Goal: Transaction & Acquisition: Purchase product/service

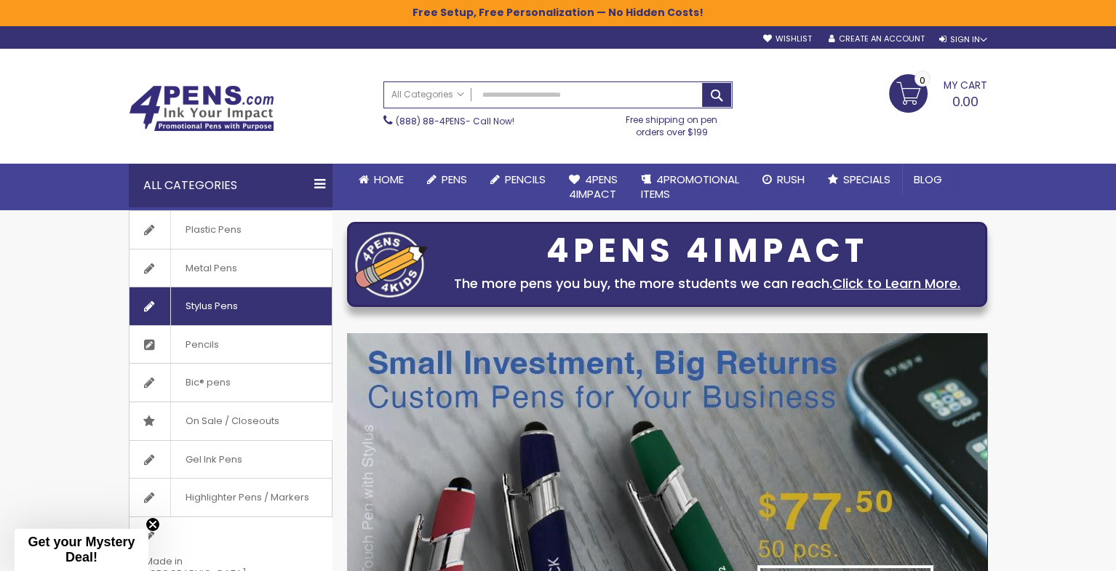
click at [217, 298] on span "Stylus Pens" at bounding box center [211, 306] width 82 height 38
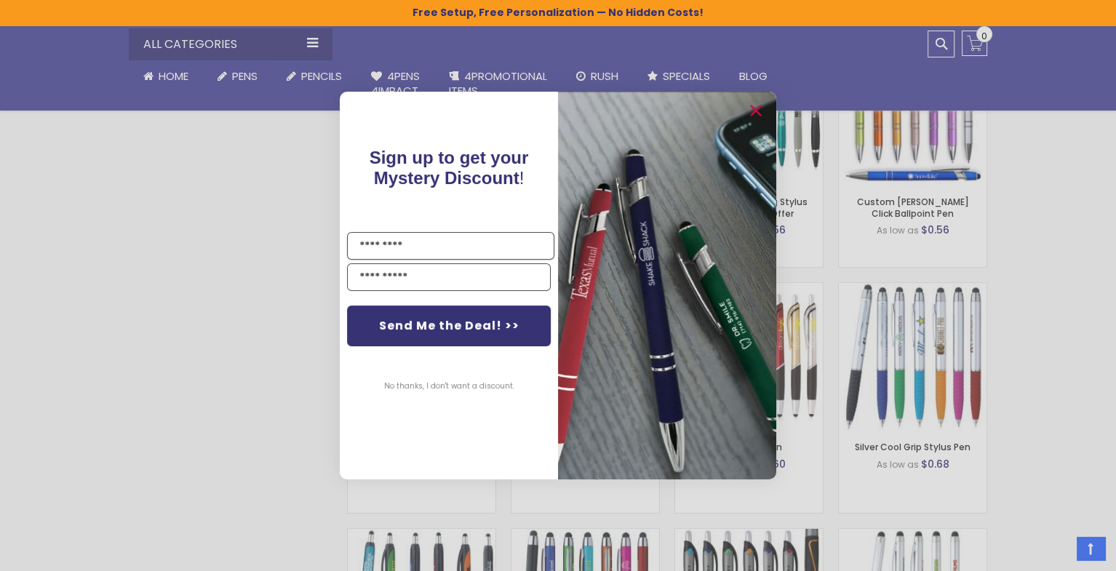
scroll to position [1455, 0]
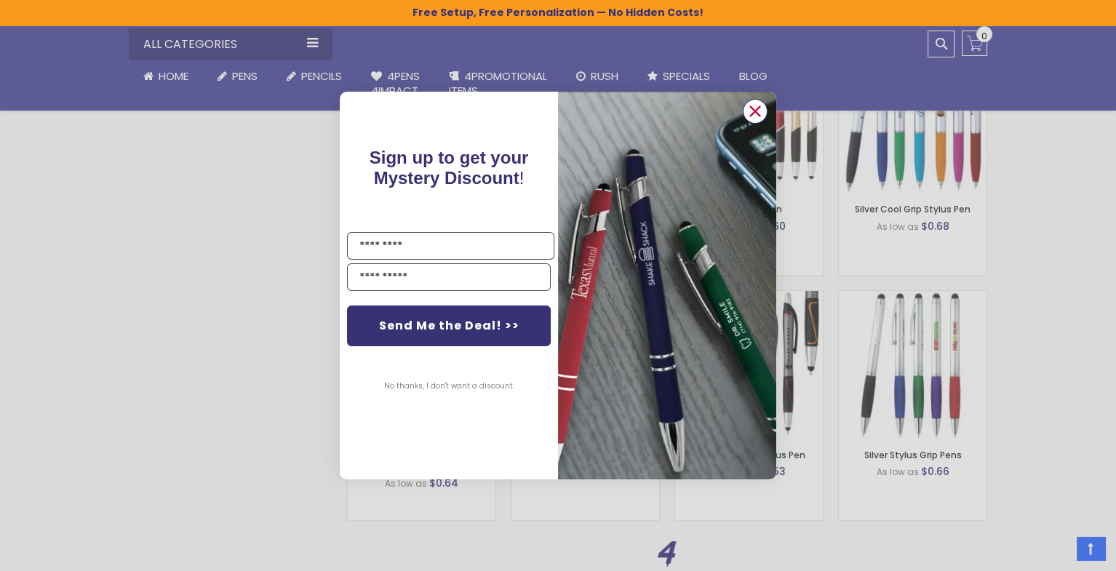
click at [758, 111] on circle "Close dialog" at bounding box center [755, 111] width 22 height 22
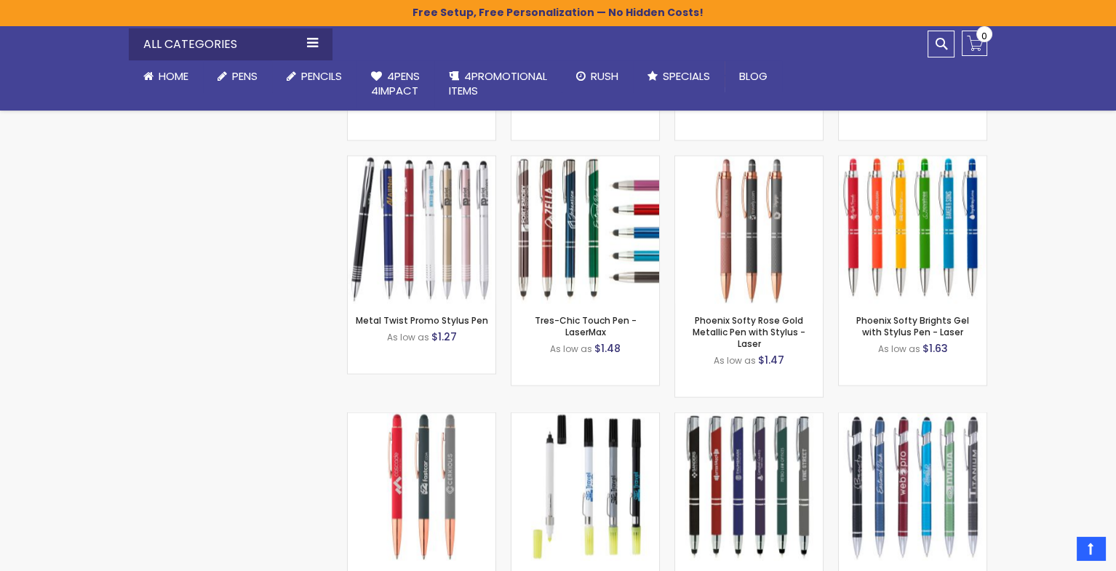
scroll to position [4728, 0]
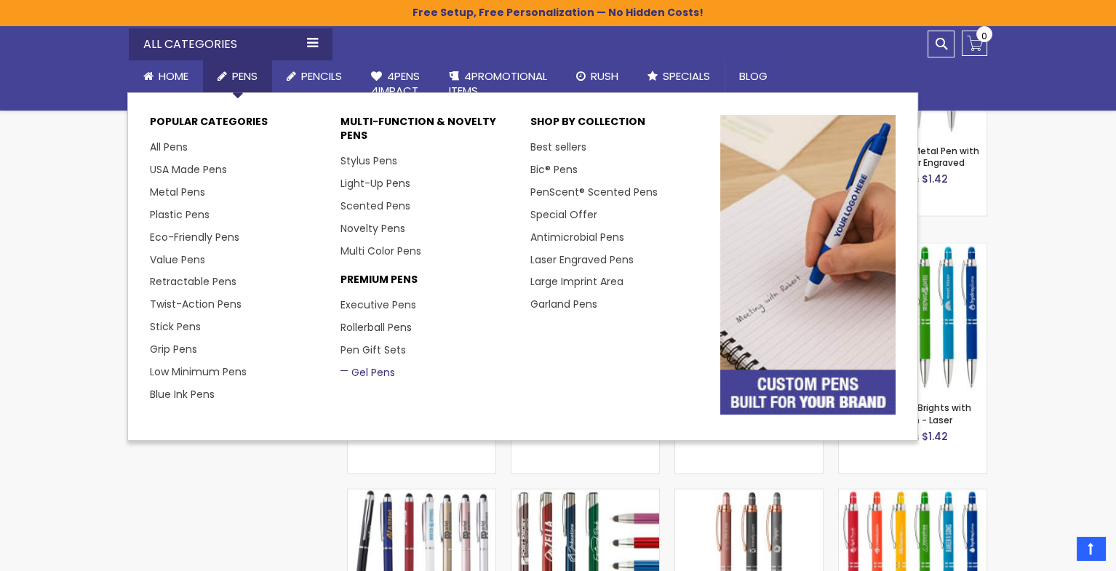
click at [365, 371] on link "Gel Pens" at bounding box center [367, 372] width 55 height 15
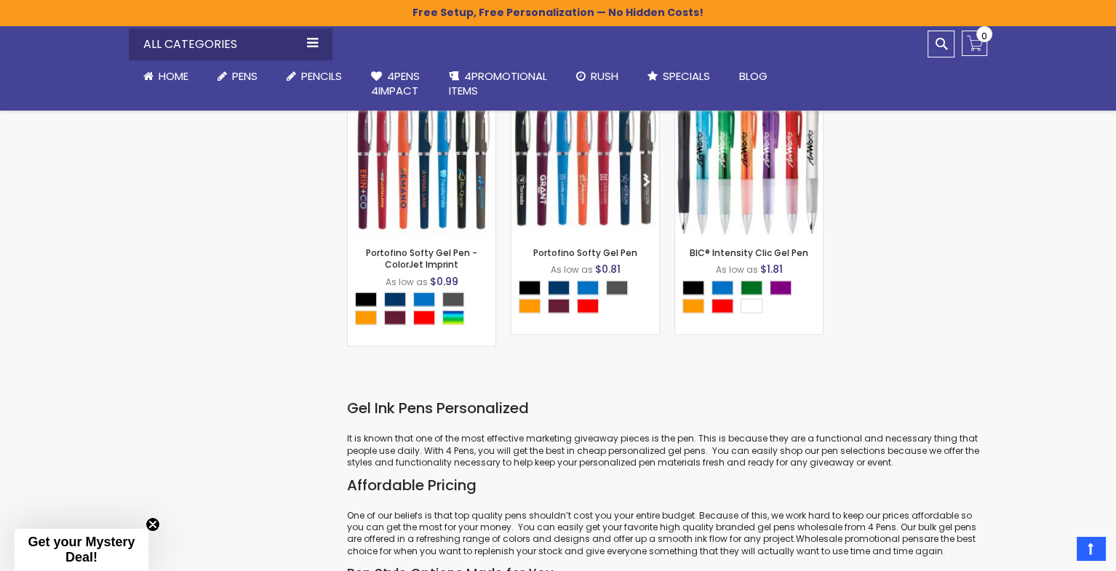
scroll to position [4073, 0]
